Goal: Task Accomplishment & Management: Manage account settings

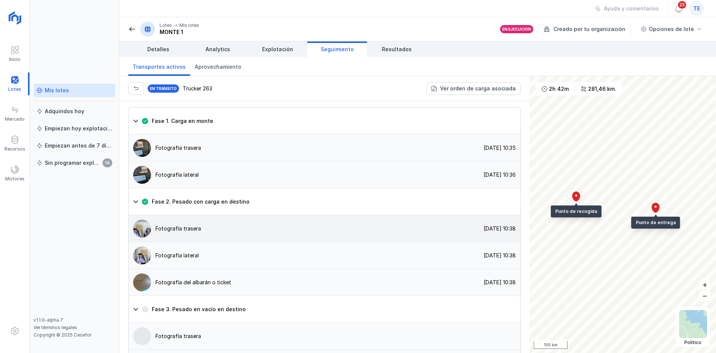
scroll to position [589, 0]
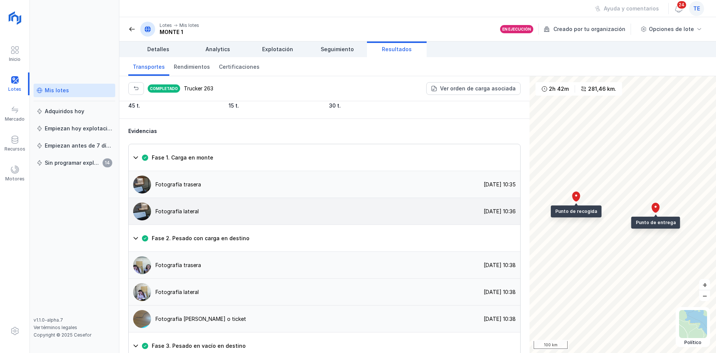
scroll to position [589, 0]
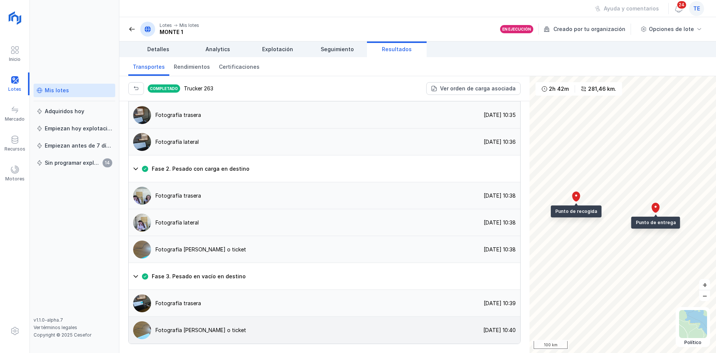
click at [147, 330] on img at bounding box center [142, 330] width 18 height 18
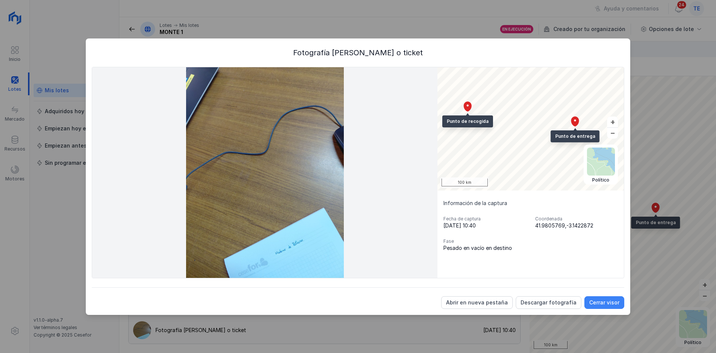
click at [595, 306] on div "Cerrar visor" at bounding box center [604, 301] width 30 height 7
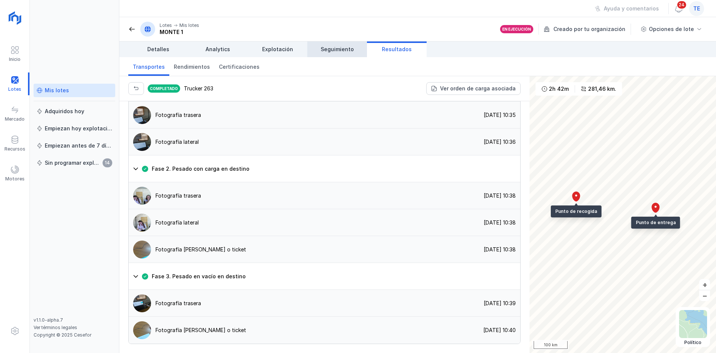
click at [325, 45] on link "Seguimiento" at bounding box center [337, 49] width 60 height 16
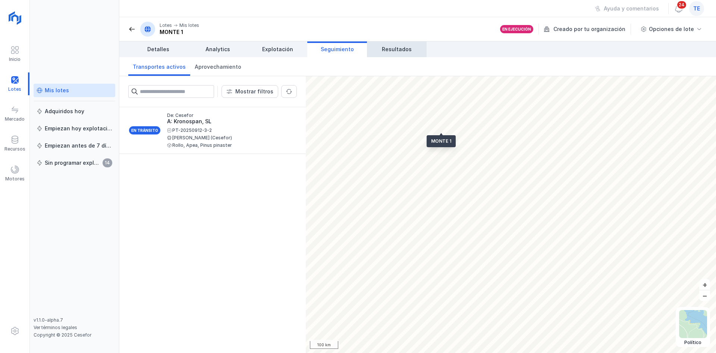
click at [379, 49] on link "Resultados" at bounding box center [397, 49] width 60 height 16
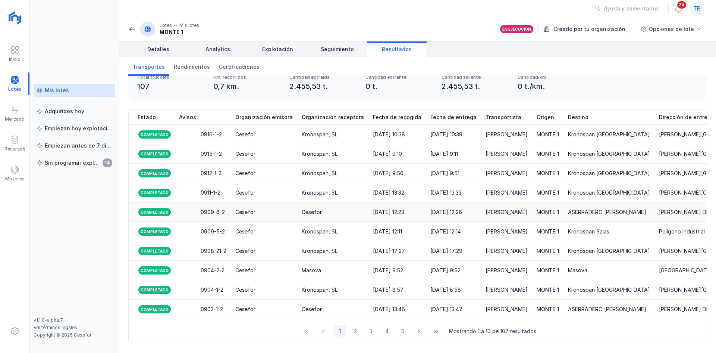
scroll to position [0, 98]
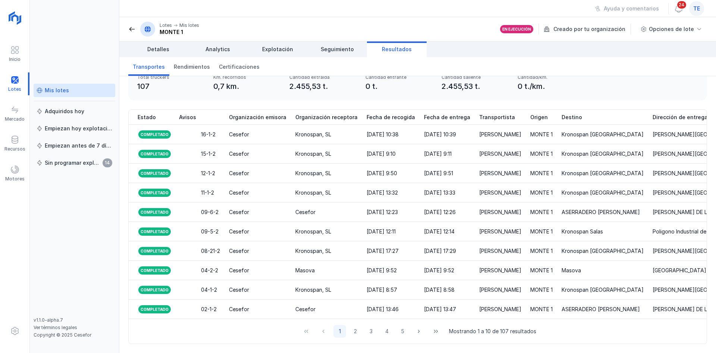
drag, startPoint x: 407, startPoint y: 320, endPoint x: 389, endPoint y: 323, distance: 18.9
click at [389, 323] on div "1 2 3 4 5 Mostrando 1 a 10 de 107 resultados" at bounding box center [418, 331] width 578 height 25
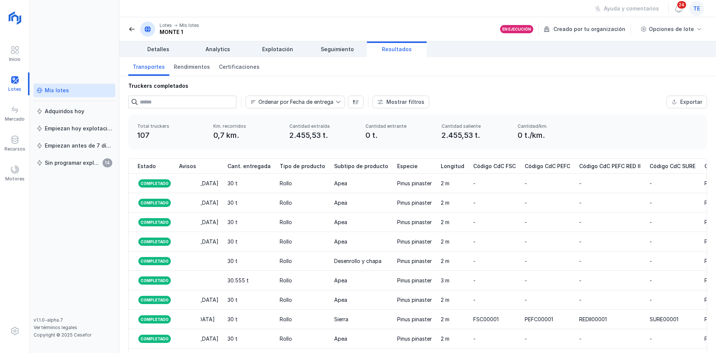
scroll to position [0, 0]
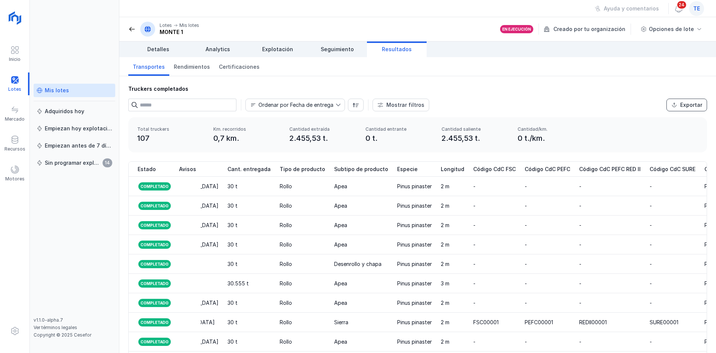
click at [680, 106] on div "Exportar" at bounding box center [691, 104] width 22 height 7
click at [15, 175] on div at bounding box center [14, 170] width 9 height 11
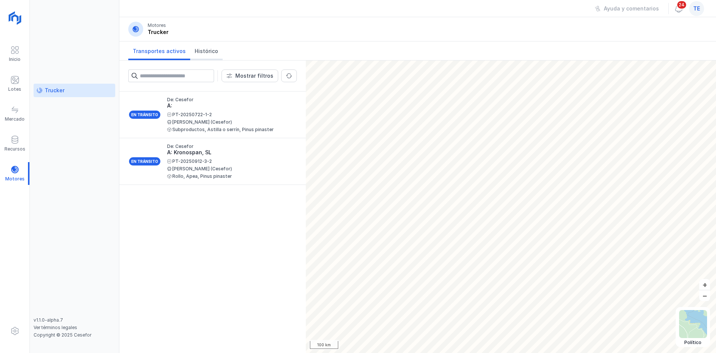
click at [197, 44] on link "Histórico" at bounding box center [206, 50] width 32 height 19
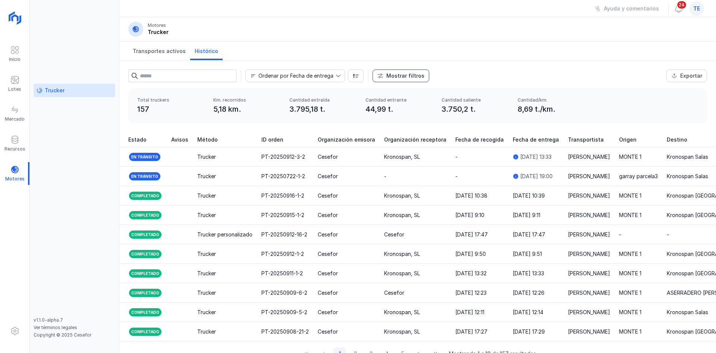
click at [398, 75] on div "Mostrar filtros" at bounding box center [406, 75] width 38 height 7
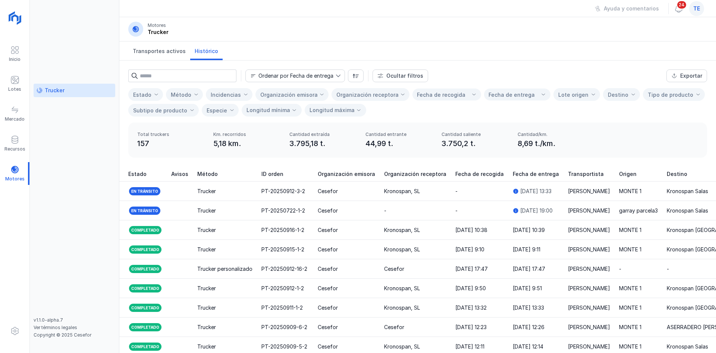
click at [319, 96] on span at bounding box center [321, 94] width 5 height 5
click at [318, 128] on li "Cesefor" at bounding box center [317, 131] width 133 height 15
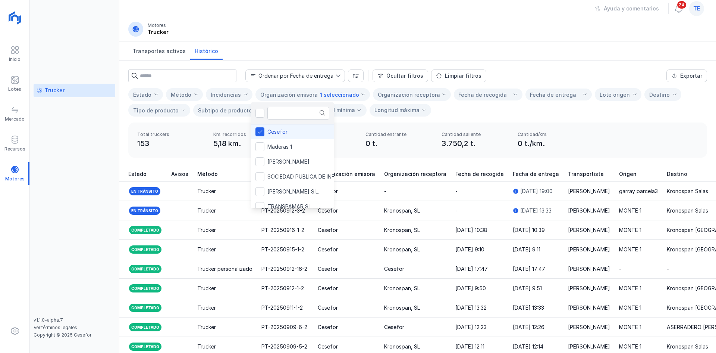
click at [460, 155] on div "Total truckers 153 Km. recorridos 5,18 km. Cantidad extraída 3.750,2 t. Cantida…" at bounding box center [417, 139] width 579 height 35
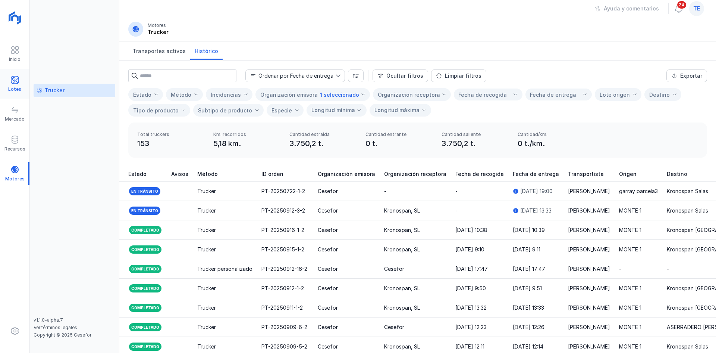
click at [9, 82] on div "Lotes" at bounding box center [14, 83] width 29 height 23
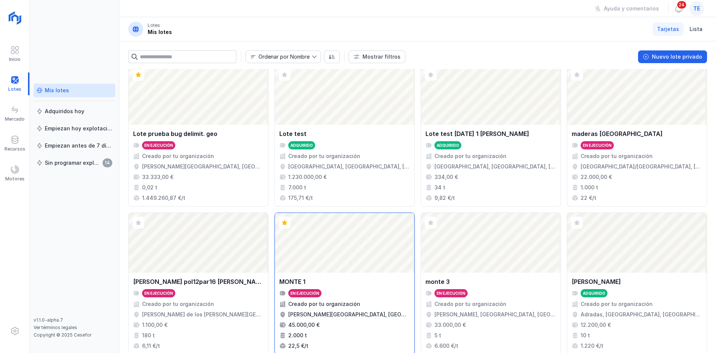
scroll to position [483, 0]
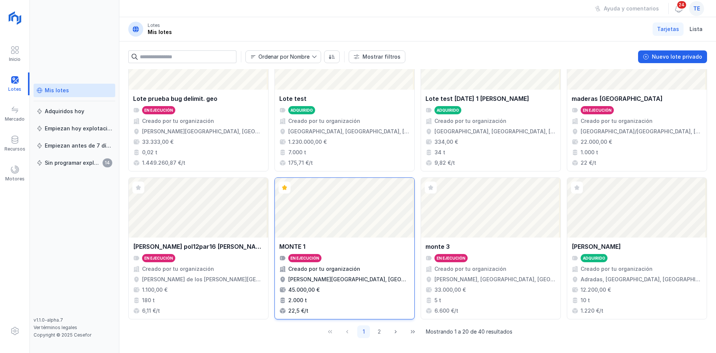
click at [363, 198] on div "Abrir lote" at bounding box center [345, 208] width 140 height 60
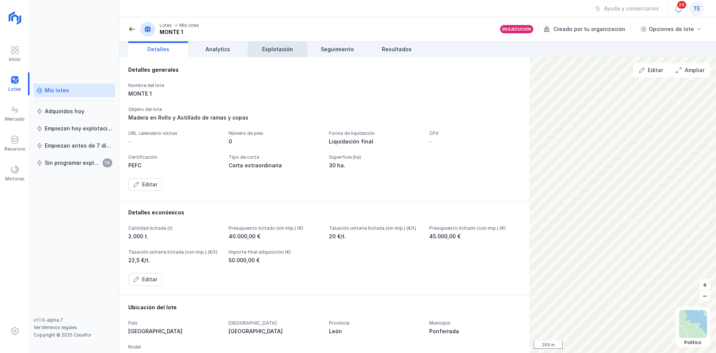
click at [281, 50] on span "Explotación" at bounding box center [277, 49] width 31 height 7
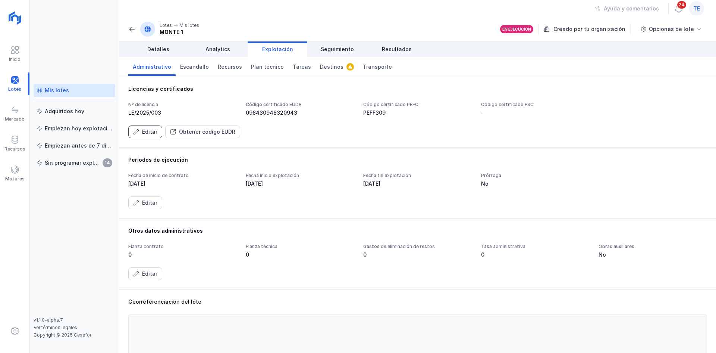
click at [148, 134] on div "Editar" at bounding box center [149, 131] width 15 height 7
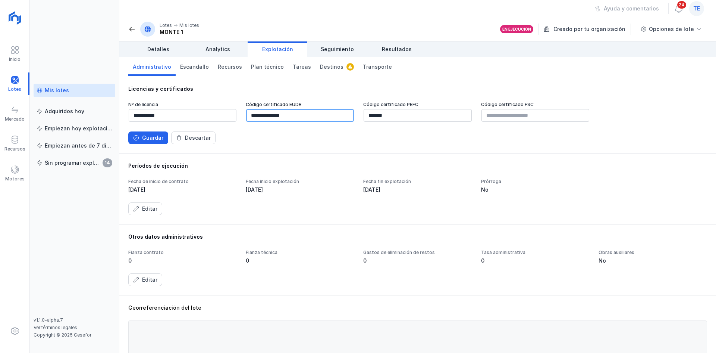
click at [293, 113] on input "**********" at bounding box center [300, 115] width 108 height 13
click at [150, 135] on div "Guardar" at bounding box center [152, 137] width 21 height 7
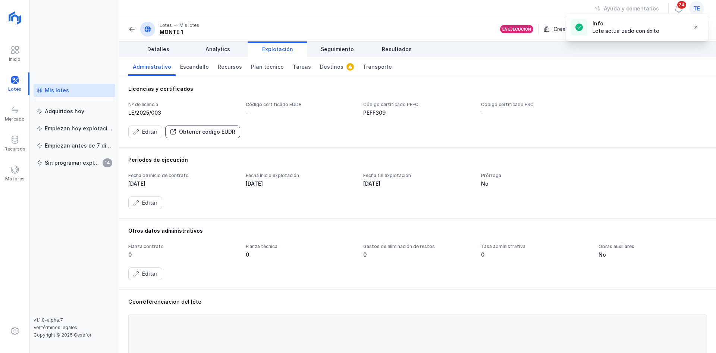
click at [194, 132] on div "Obtener código EUDR" at bounding box center [207, 131] width 56 height 7
click at [701, 10] on div "te" at bounding box center [696, 8] width 15 height 15
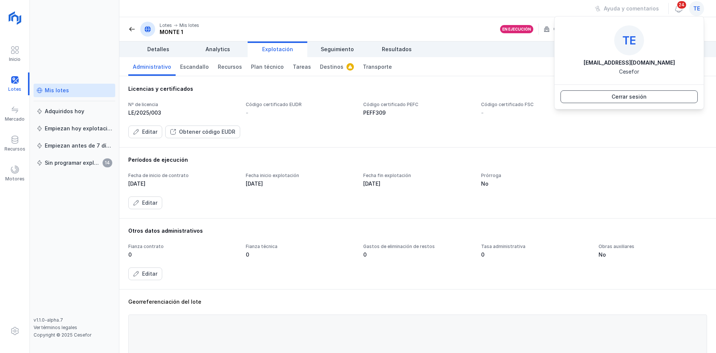
click at [668, 94] on button "Cerrar sesión" at bounding box center [629, 96] width 137 height 13
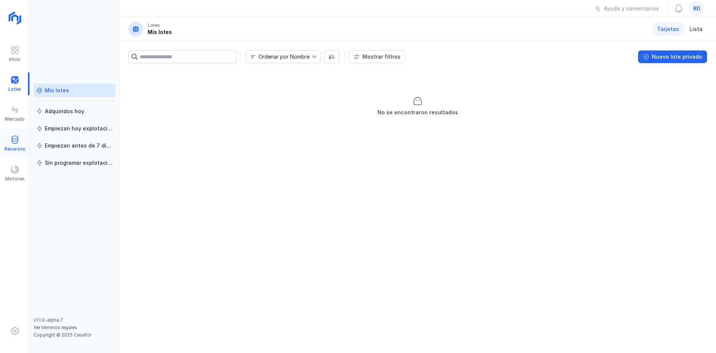
click at [15, 143] on span at bounding box center [14, 139] width 9 height 9
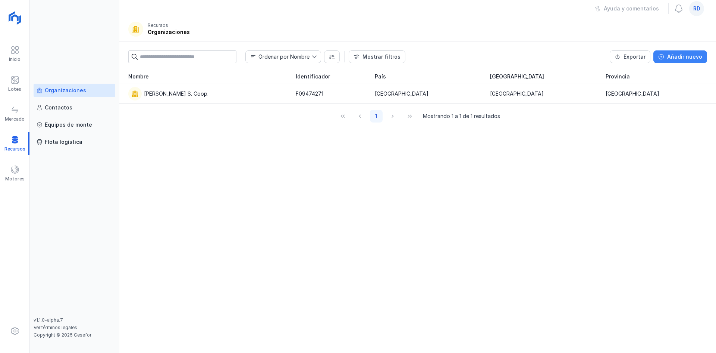
click at [696, 59] on div "Añadir nuevo" at bounding box center [684, 56] width 35 height 7
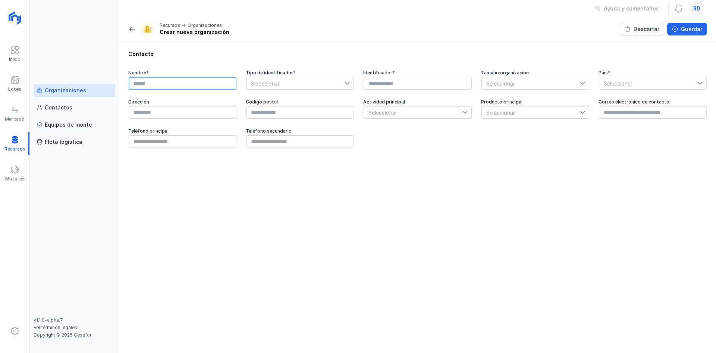
click at [199, 85] on input "text" at bounding box center [183, 83] width 108 height 13
click at [290, 86] on span "Seleccionar" at bounding box center [296, 83] width 98 height 12
click at [303, 96] on li "CIF" at bounding box center [300, 97] width 108 height 14
click at [132, 30] on span at bounding box center [131, 28] width 7 height 7
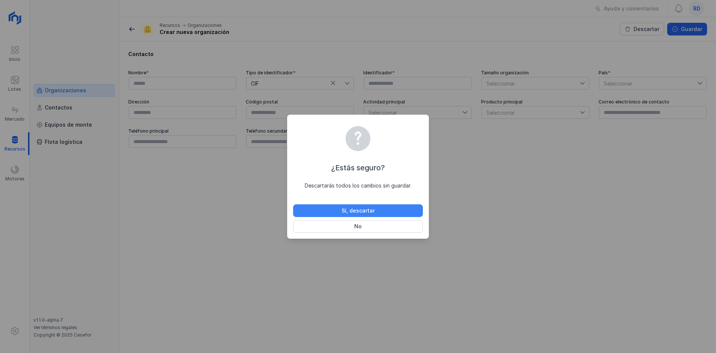
click at [380, 209] on button "Sí, descartar" at bounding box center [358, 210] width 130 height 13
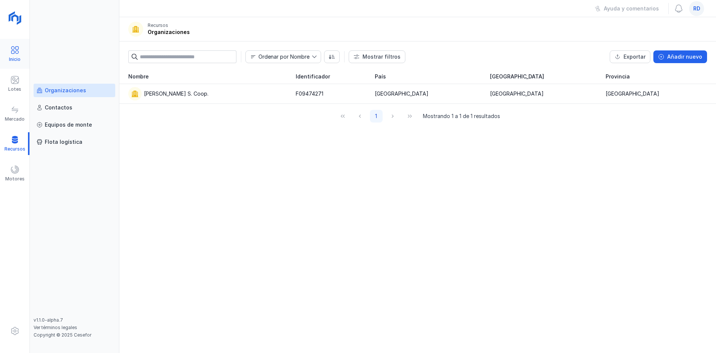
click at [11, 51] on span at bounding box center [14, 50] width 9 height 9
